Goal: Navigation & Orientation: Find specific page/section

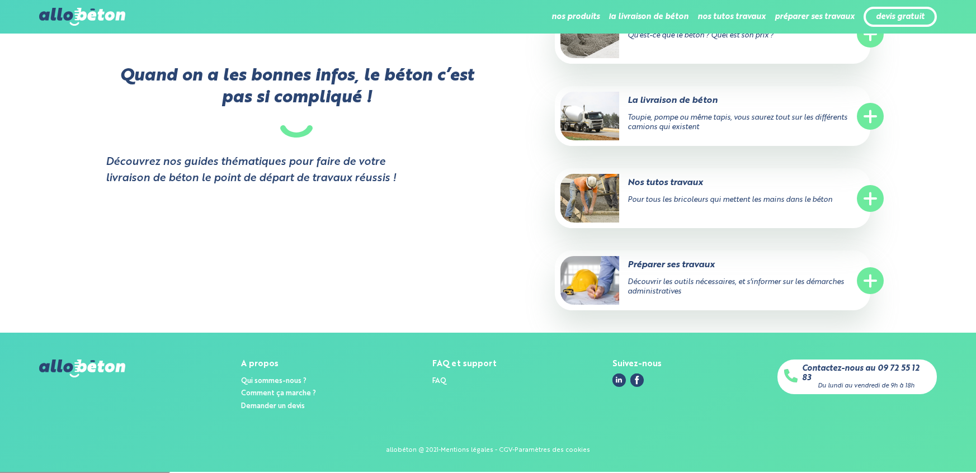
click at [618, 382] on icon at bounding box center [619, 380] width 6 height 6
